Goal: Navigation & Orientation: Find specific page/section

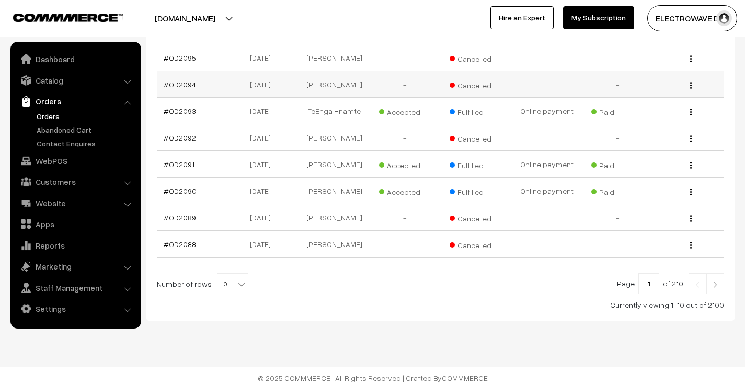
scroll to position [279, 0]
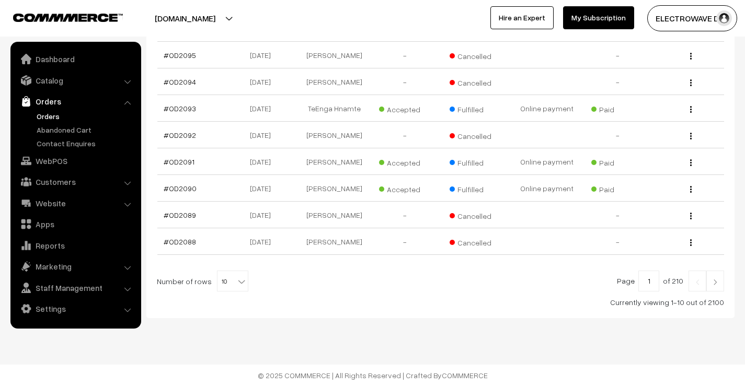
click at [56, 120] on link "Orders" at bounding box center [86, 116] width 104 height 11
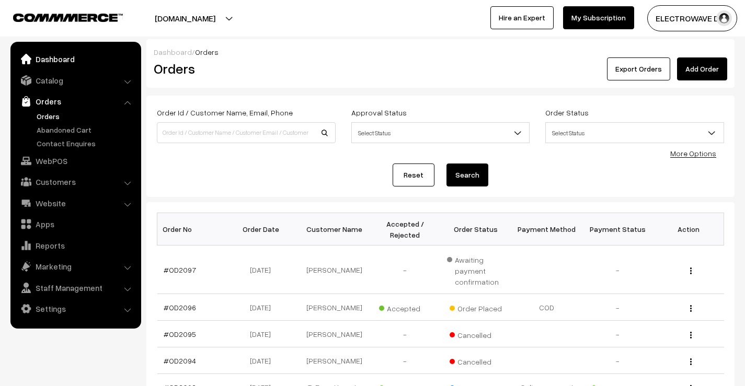
click at [70, 63] on link "Dashboard" at bounding box center [75, 59] width 124 height 19
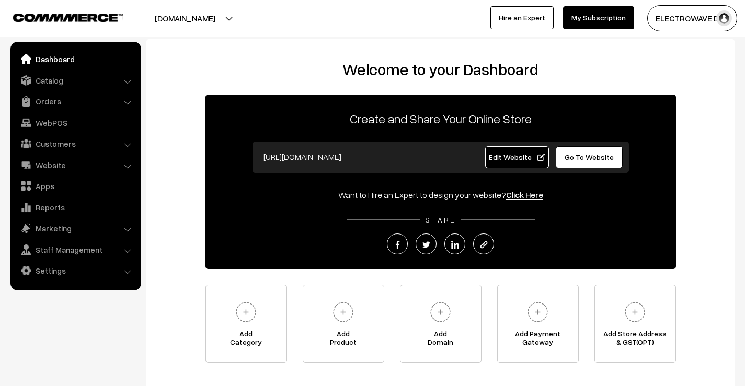
click at [184, 16] on button "[DOMAIN_NAME]" at bounding box center [185, 18] width 134 height 26
click at [680, 13] on button "ELECTROWAVE DE…" at bounding box center [692, 18] width 90 height 26
click at [318, 60] on h2 "Welcome to your Dashboard" at bounding box center [440, 69] width 567 height 19
